Goal: Task Accomplishment & Management: Manage account settings

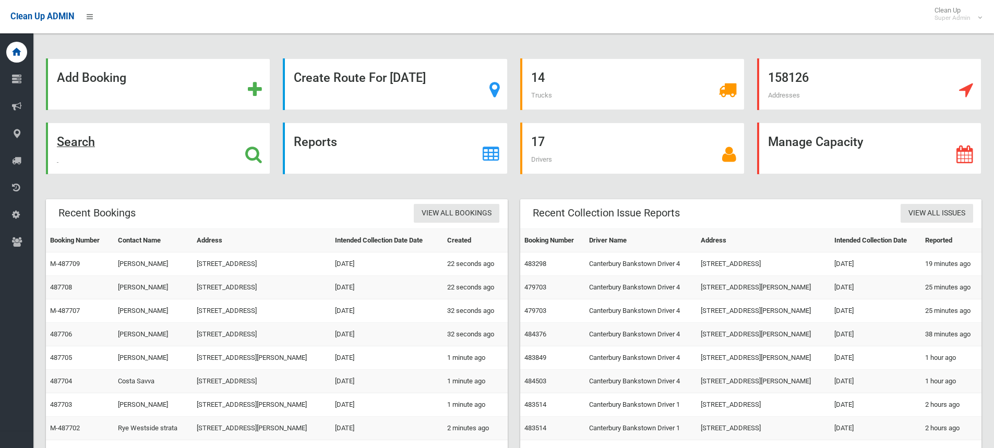
click at [254, 160] on icon at bounding box center [253, 155] width 17 height 18
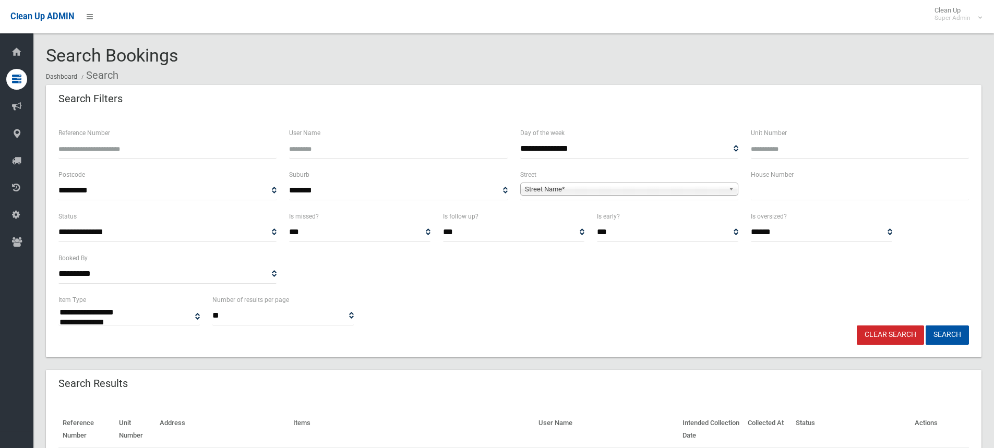
select select
click at [140, 139] on input "Reference Number" at bounding box center [167, 148] width 218 height 19
type input "******"
click at [926, 326] on button "Search" at bounding box center [947, 335] width 43 height 19
select select
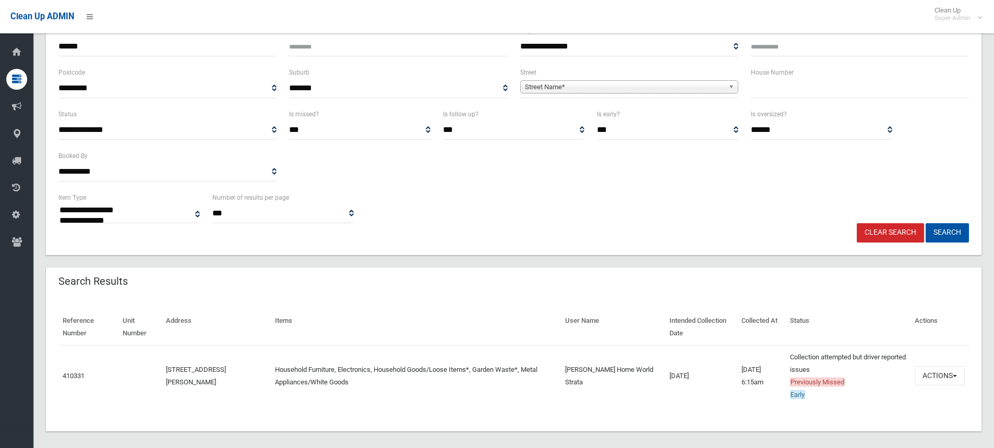
scroll to position [111, 0]
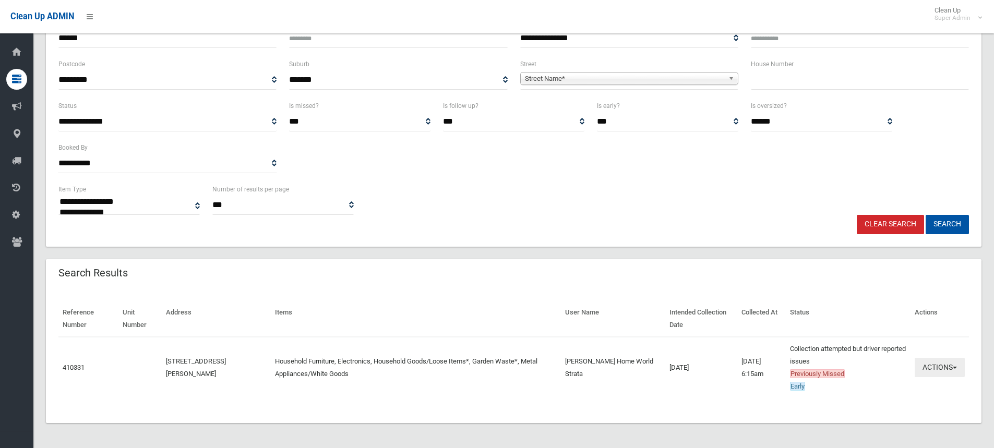
click at [946, 365] on button "Actions" at bounding box center [940, 367] width 50 height 19
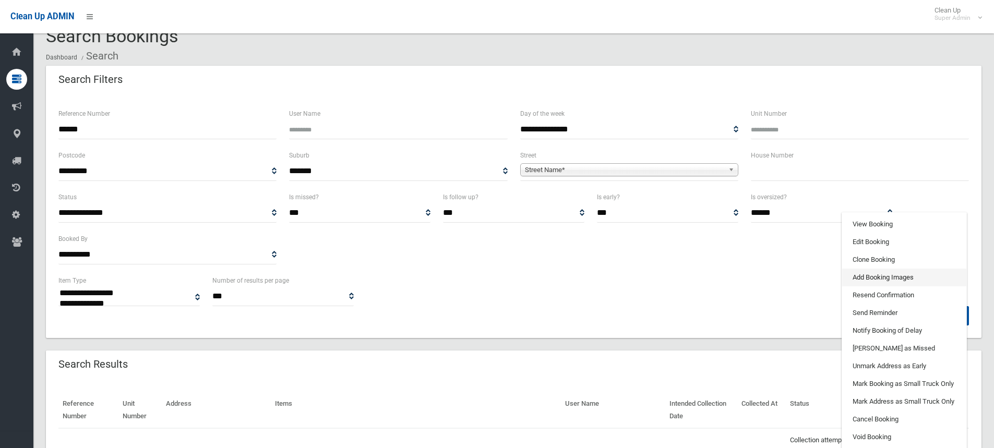
scroll to position [6, 0]
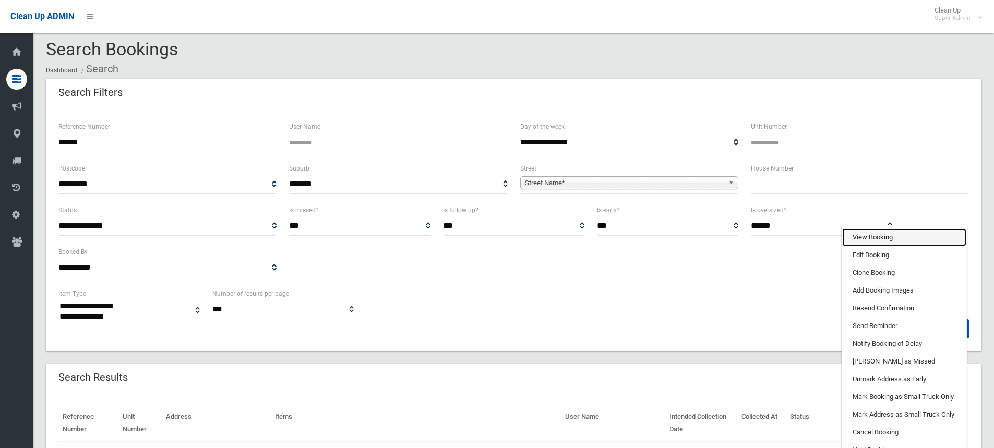
click at [875, 236] on link "View Booking" at bounding box center [905, 238] width 124 height 18
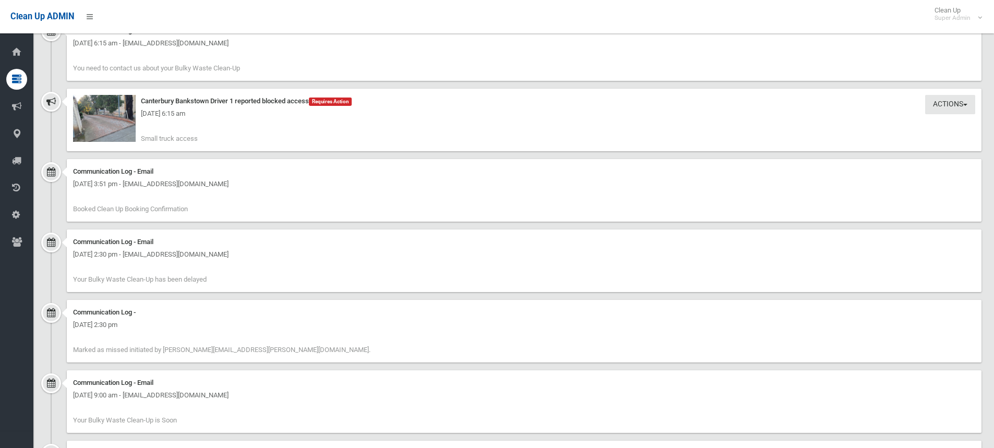
scroll to position [839, 0]
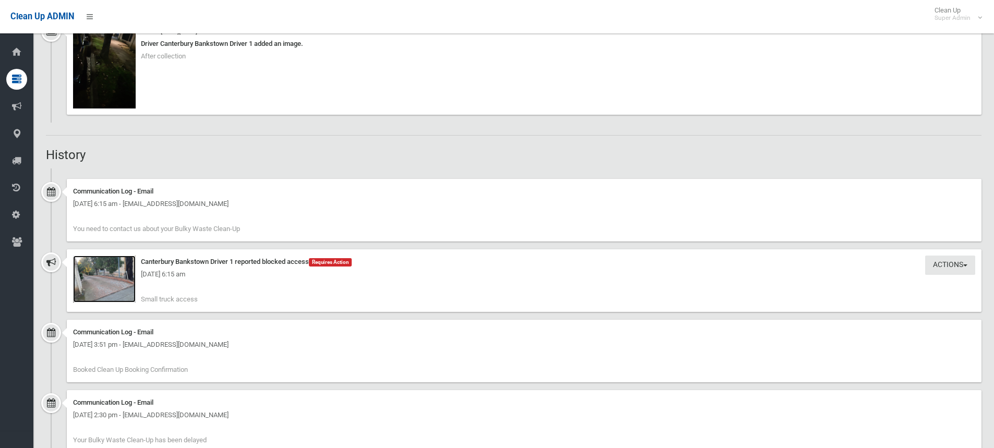
click at [109, 282] on img at bounding box center [104, 279] width 63 height 47
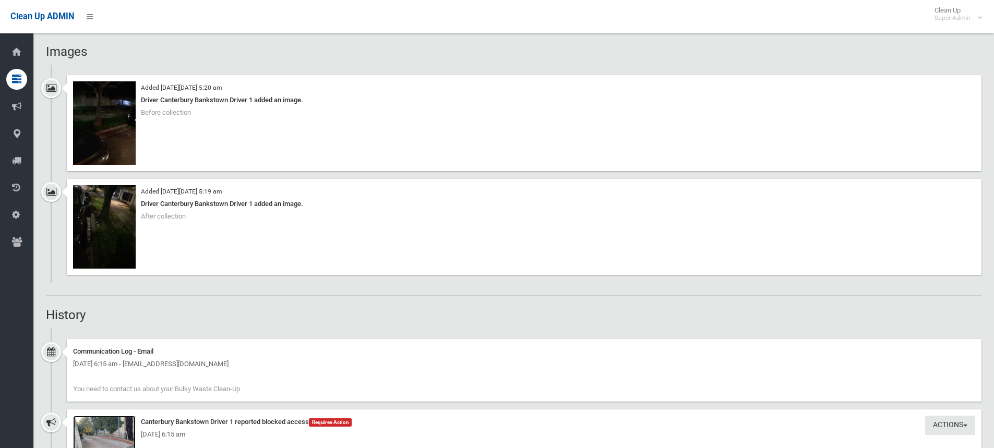
scroll to position [992, 0]
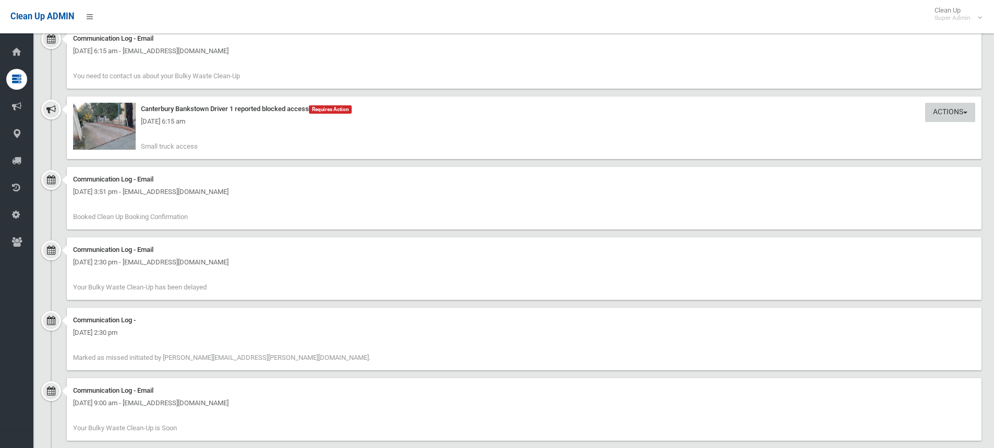
click at [950, 108] on button "Actions" at bounding box center [951, 112] width 50 height 19
click at [894, 133] on link "Take Action" at bounding box center [915, 134] width 124 height 18
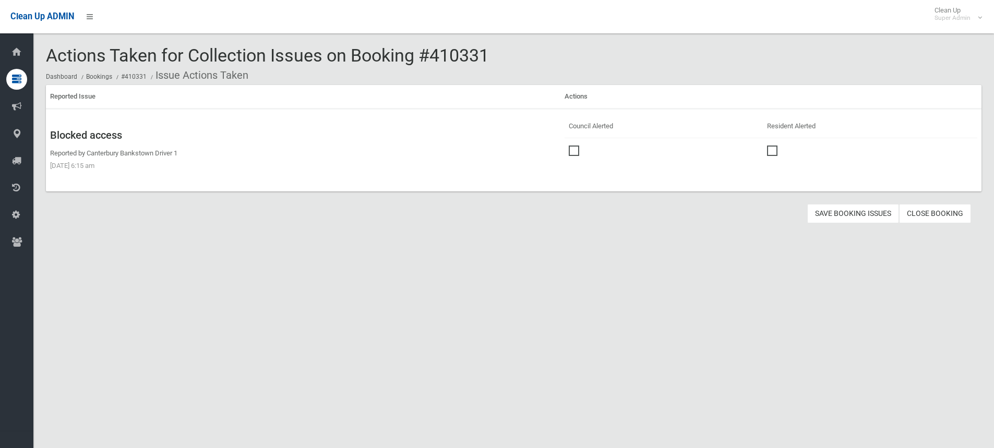
click at [573, 146] on span at bounding box center [577, 146] width 16 height 0
click at [856, 210] on button "Save Booking Issues" at bounding box center [854, 213] width 92 height 19
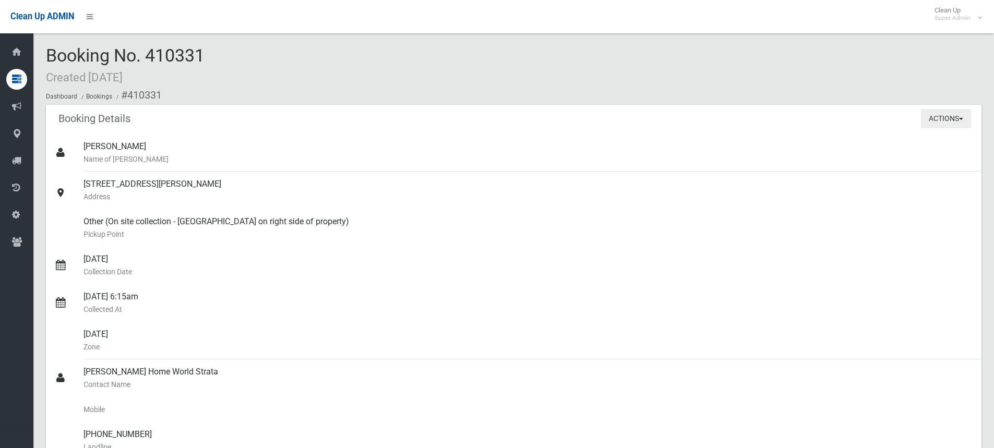
click at [957, 112] on button "Actions" at bounding box center [946, 118] width 50 height 19
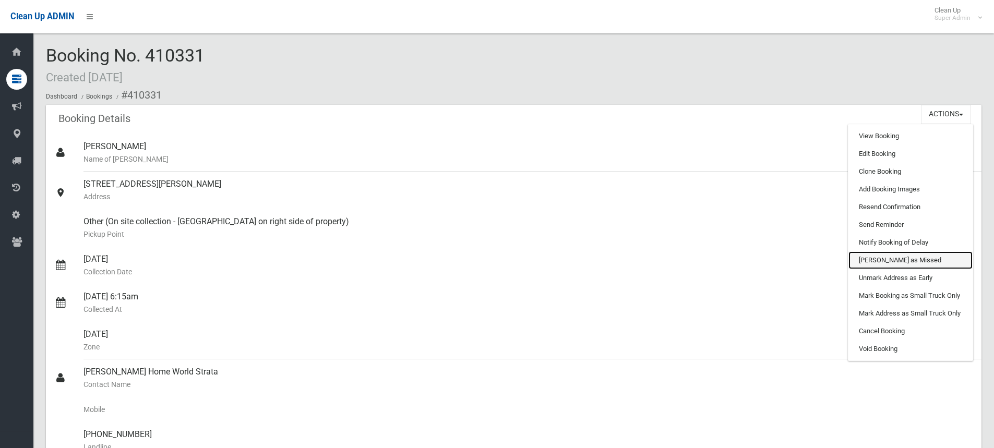
drag, startPoint x: 909, startPoint y: 259, endPoint x: 548, endPoint y: 8, distance: 440.2
click at [909, 259] on link "Mark as Missed" at bounding box center [911, 261] width 124 height 18
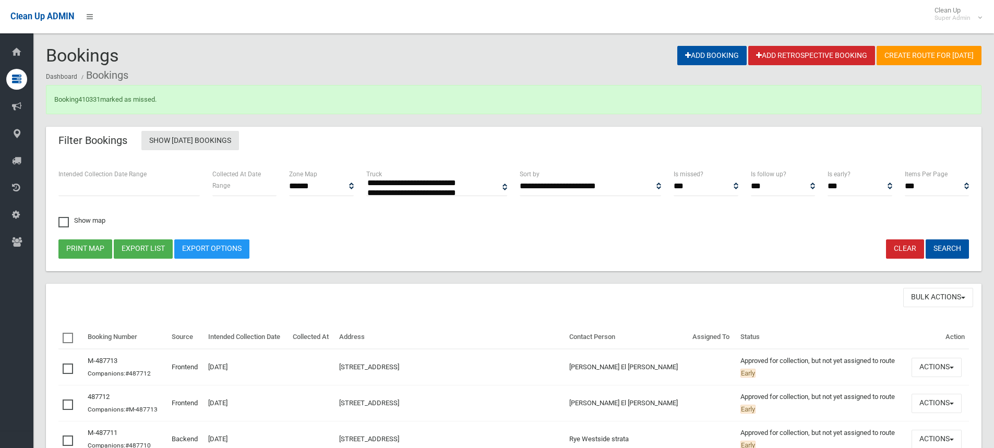
select select
click at [92, 99] on link "410331" at bounding box center [89, 100] width 22 height 8
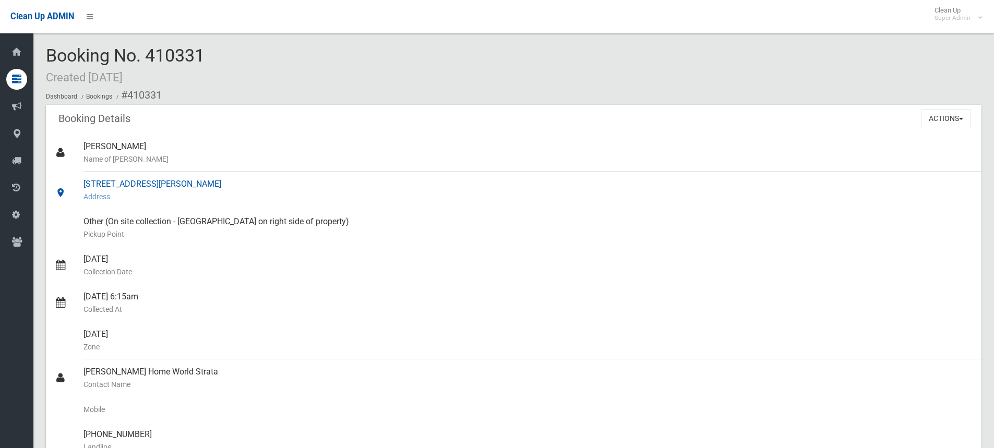
drag, startPoint x: 86, startPoint y: 182, endPoint x: 205, endPoint y: 180, distance: 119.0
click at [205, 180] on div "91 Meredith Street, BANKSTOWN NSW 2200 Address" at bounding box center [529, 191] width 890 height 38
copy div "91 Meredith Street, BANKSTOWN"
drag, startPoint x: 47, startPoint y: 51, endPoint x: 205, endPoint y: 51, distance: 157.7
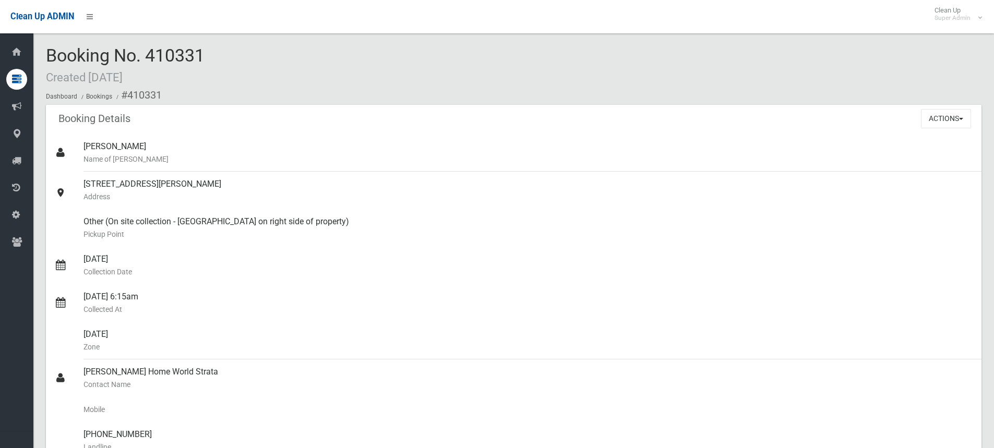
click at [205, 51] on span "Booking No. 410331 Created 03/10/2024" at bounding box center [125, 65] width 159 height 41
copy span "Booking No. 410331"
click at [344, 62] on div "Booking No. 410331 Created [DATE] Dashboard Bookings #410331" at bounding box center [514, 75] width 936 height 59
drag, startPoint x: 335, startPoint y: 221, endPoint x: 83, endPoint y: 223, distance: 251.6
click at [83, 223] on link "Other (On site collection - Down driveway on right side of property) Pickup Poi…" at bounding box center [514, 228] width 936 height 38
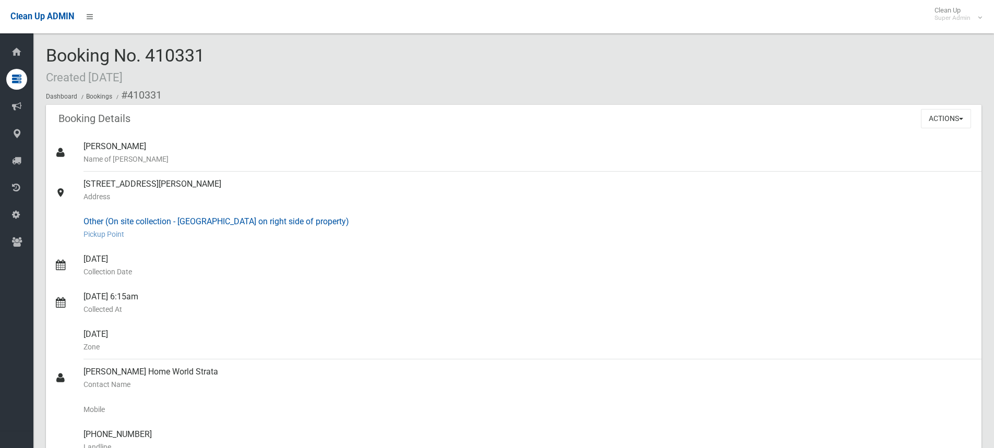
click at [112, 220] on div "Other (On site collection - Down driveway on right side of property) Pickup Poi…" at bounding box center [529, 228] width 890 height 38
drag, startPoint x: 84, startPoint y: 221, endPoint x: 345, endPoint y: 215, distance: 261.6
click at [345, 215] on div "Other (On site collection - Down driveway on right side of property) Pickup Poi…" at bounding box center [529, 228] width 890 height 38
copy div "Other (On site collection - Down driveway on right side of property)"
click at [368, 65] on div "Booking No. 410331 Created [DATE] Dashboard Bookings #410331" at bounding box center [514, 75] width 936 height 59
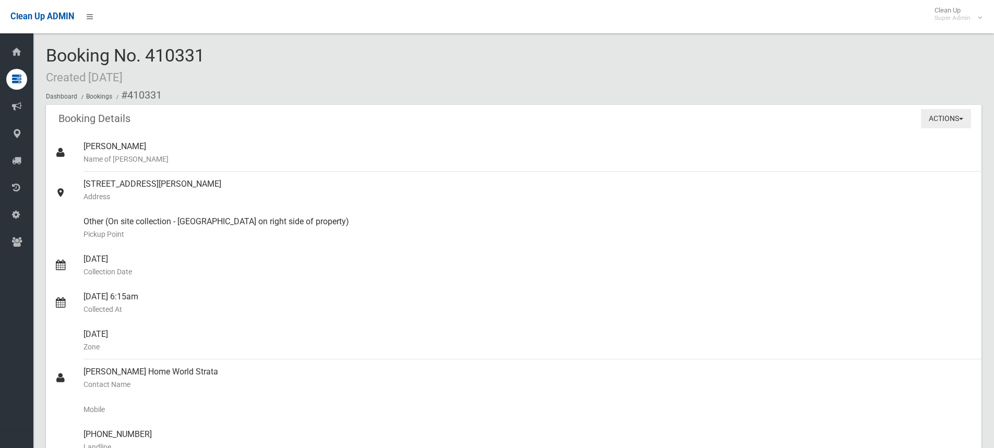
click at [923, 121] on button "Actions" at bounding box center [946, 118] width 50 height 19
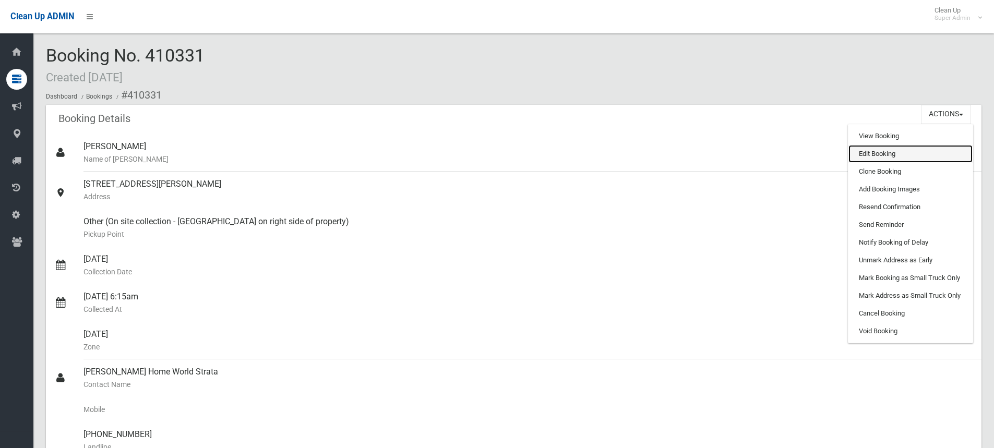
click at [873, 154] on link "Edit Booking" at bounding box center [911, 154] width 124 height 18
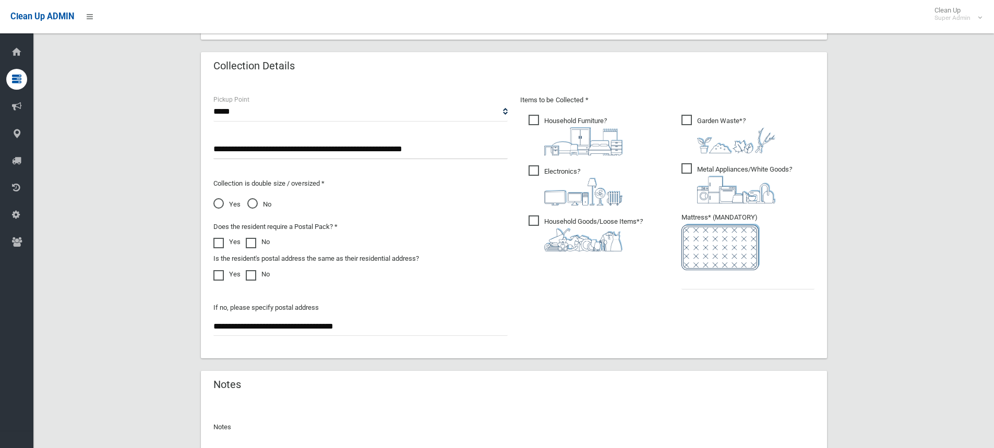
scroll to position [622, 0]
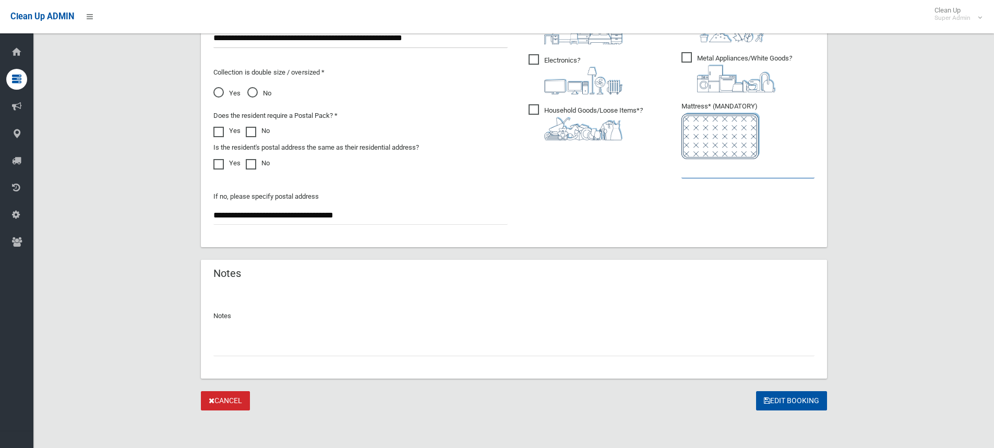
click at [714, 177] on input "text" at bounding box center [748, 168] width 133 height 19
type input "*"
click at [290, 346] on input "text" at bounding box center [514, 346] width 601 height 19
type input "**********"
click at [768, 404] on icon "submit" at bounding box center [767, 400] width 6 height 7
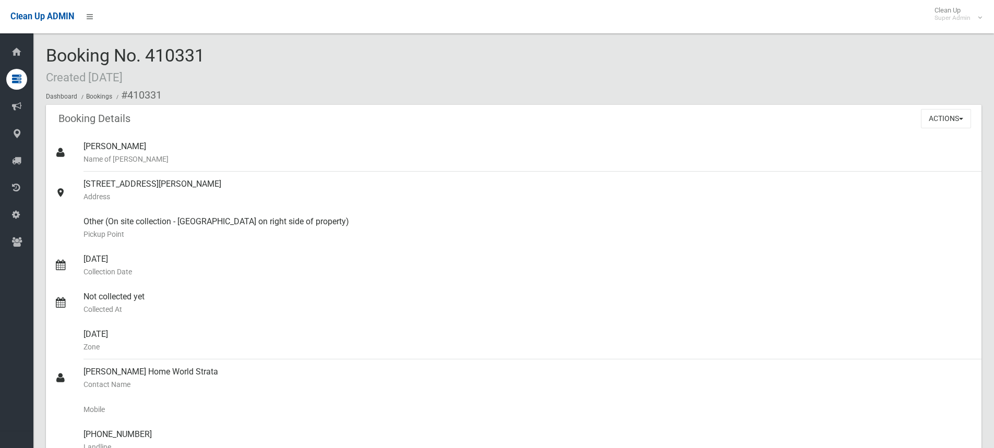
click at [282, 61] on div "Booking No. 410331 Created [DATE] Dashboard Bookings #410331" at bounding box center [514, 75] width 936 height 59
